Goal: Task Accomplishment & Management: Complete application form

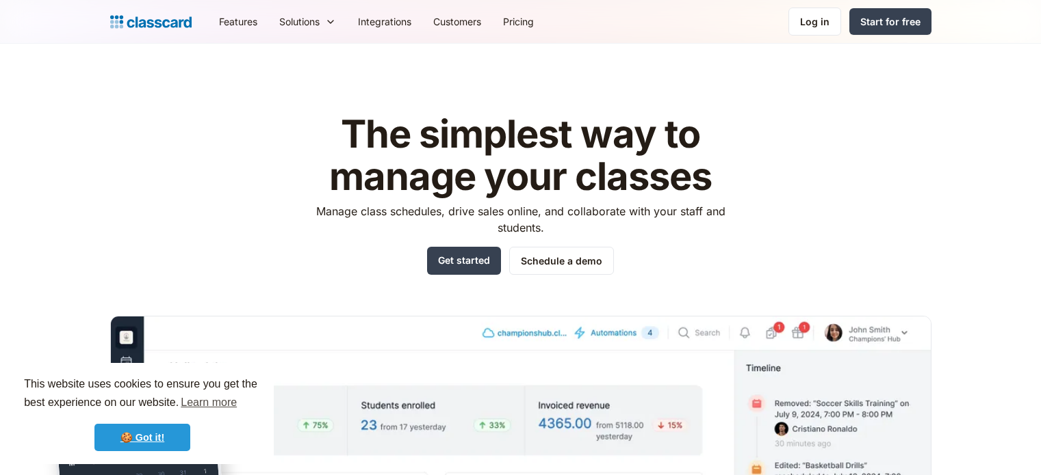
scroll to position [750, 0]
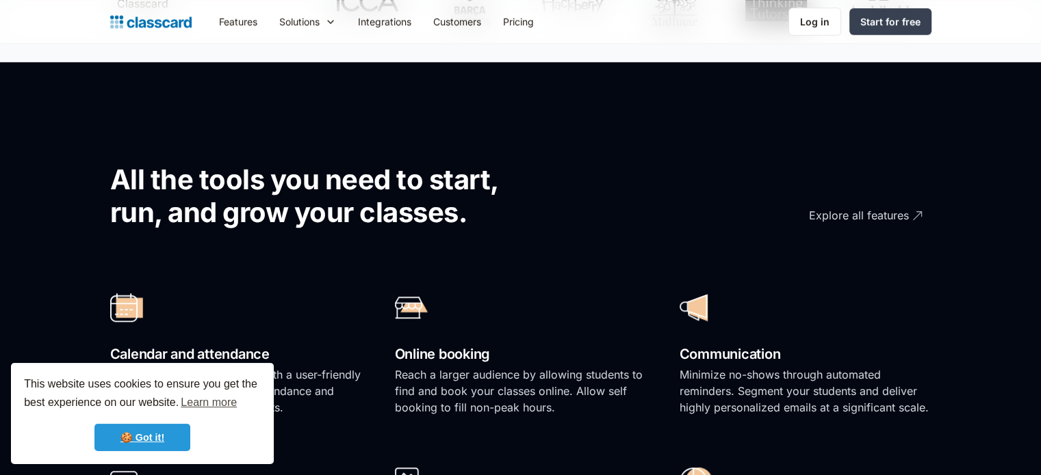
click at [161, 443] on link "🍪 Got it!" at bounding box center [142, 437] width 96 height 27
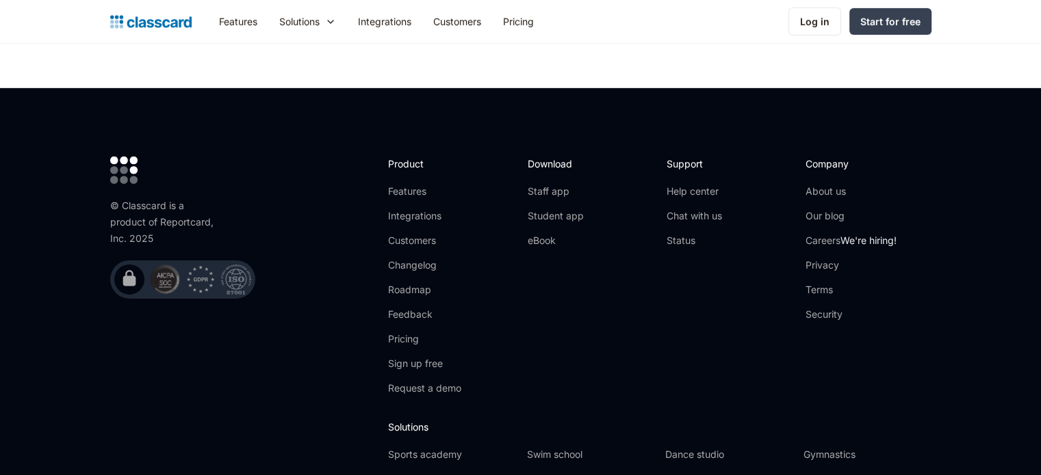
scroll to position [4413, 0]
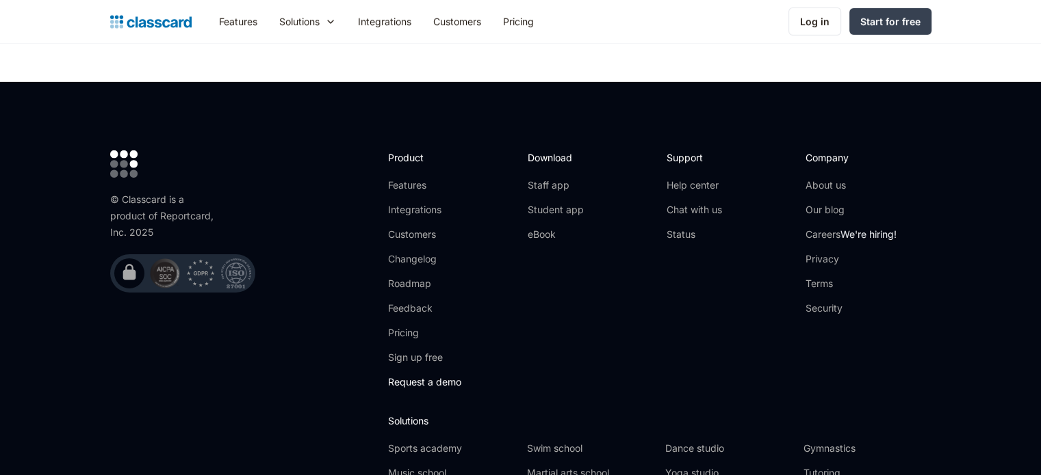
click at [449, 376] on link "Request a demo" at bounding box center [424, 383] width 73 height 14
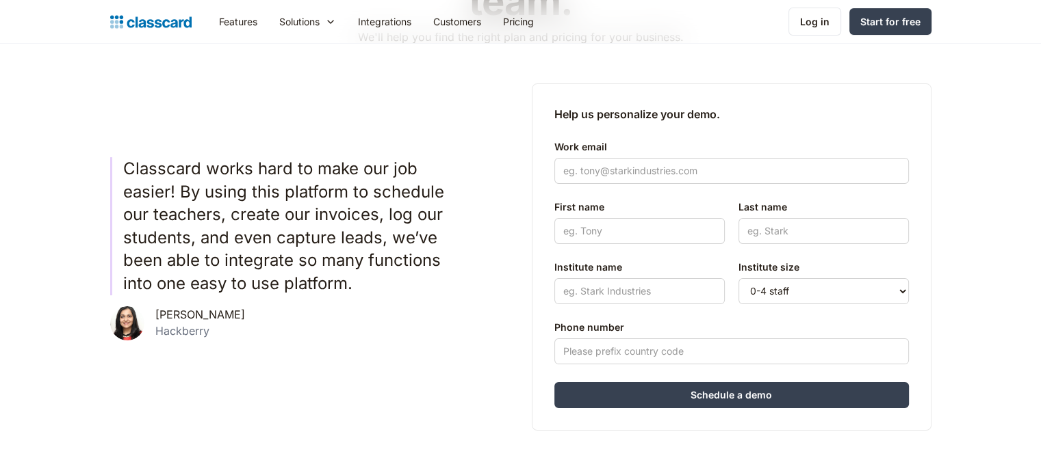
scroll to position [235, 0]
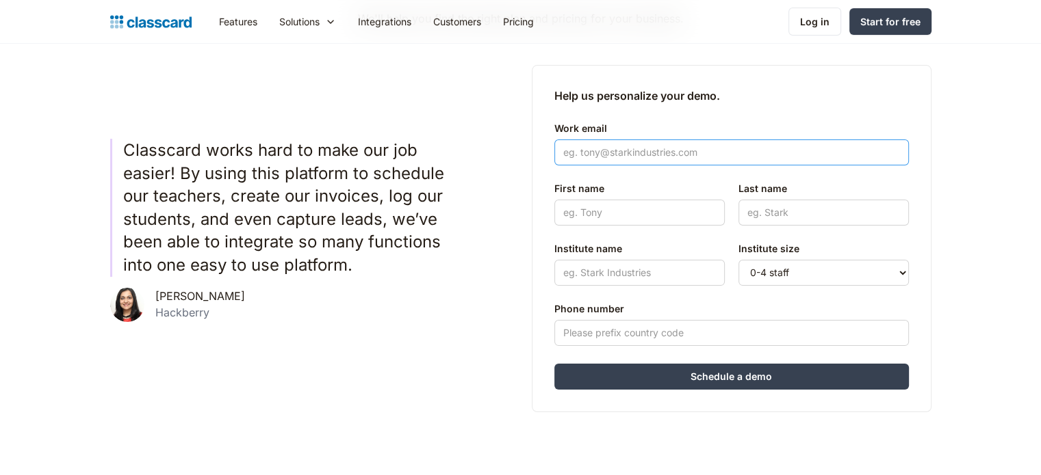
click at [638, 156] on input "Work email" at bounding box center [731, 153] width 354 height 26
type input "[EMAIL_ADDRESS][DOMAIN_NAME]"
type input "Basheer"
type input "[PERSON_NAME]"
type input "SEAYOU DUBAI"
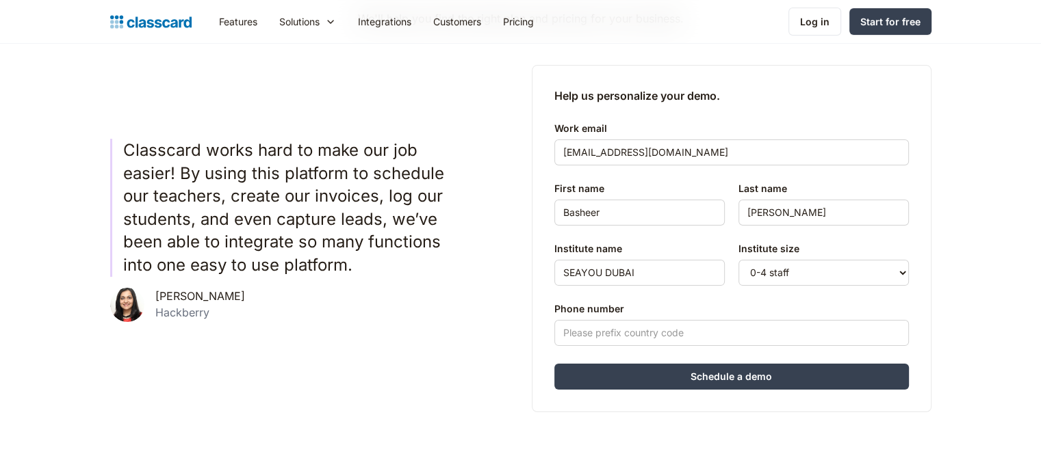
type input "+971506448962"
click at [747, 375] on input "Schedule a demo" at bounding box center [731, 377] width 354 height 26
type input "Hang in there..."
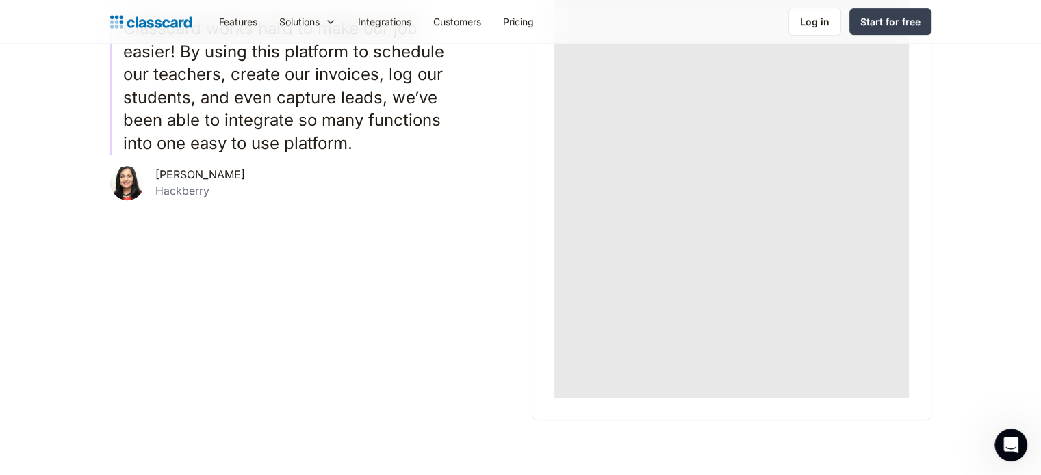
scroll to position [0, 0]
